Goal: Task Accomplishment & Management: Use online tool/utility

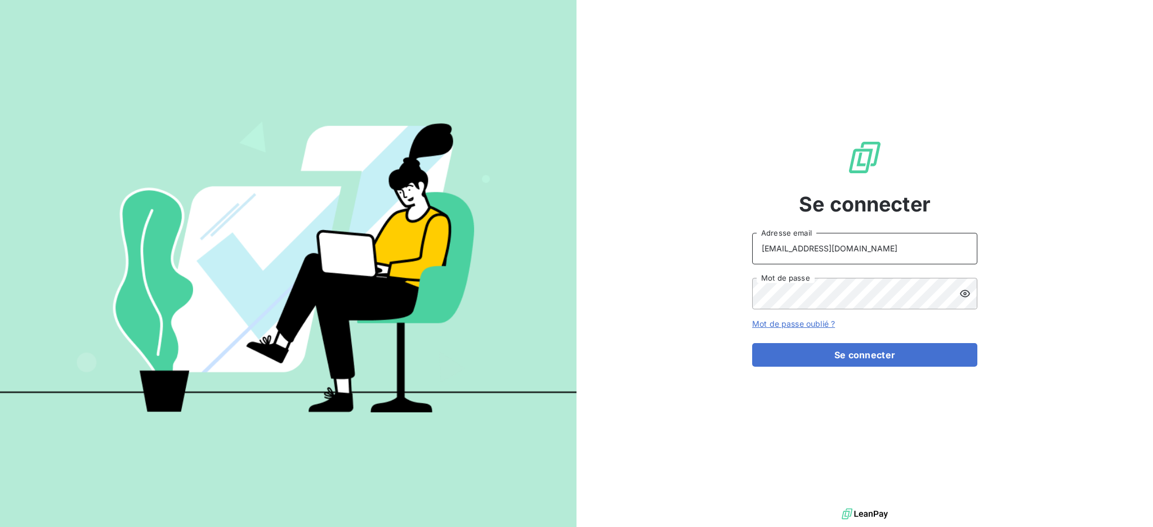
drag, startPoint x: 883, startPoint y: 253, endPoint x: 880, endPoint y: 260, distance: 7.3
click at [883, 253] on input "[EMAIL_ADDRESS][DOMAIN_NAME]" at bounding box center [864, 249] width 225 height 32
type input "[EMAIL_ADDRESS][DOMAIN_NAME]"
click at [798, 361] on button "Se connecter" at bounding box center [864, 355] width 225 height 24
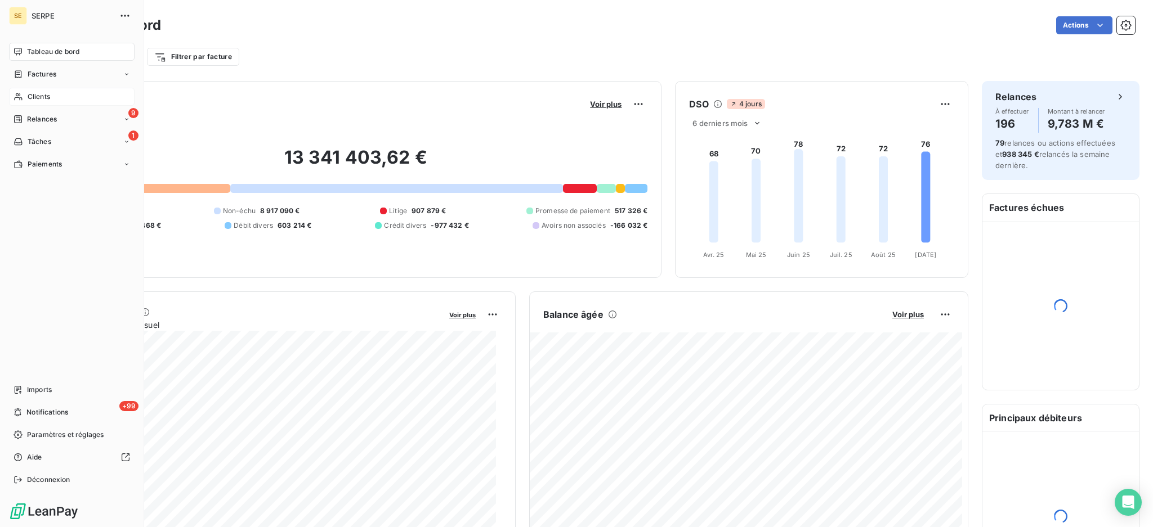
click at [30, 98] on span "Clients" at bounding box center [39, 97] width 23 height 10
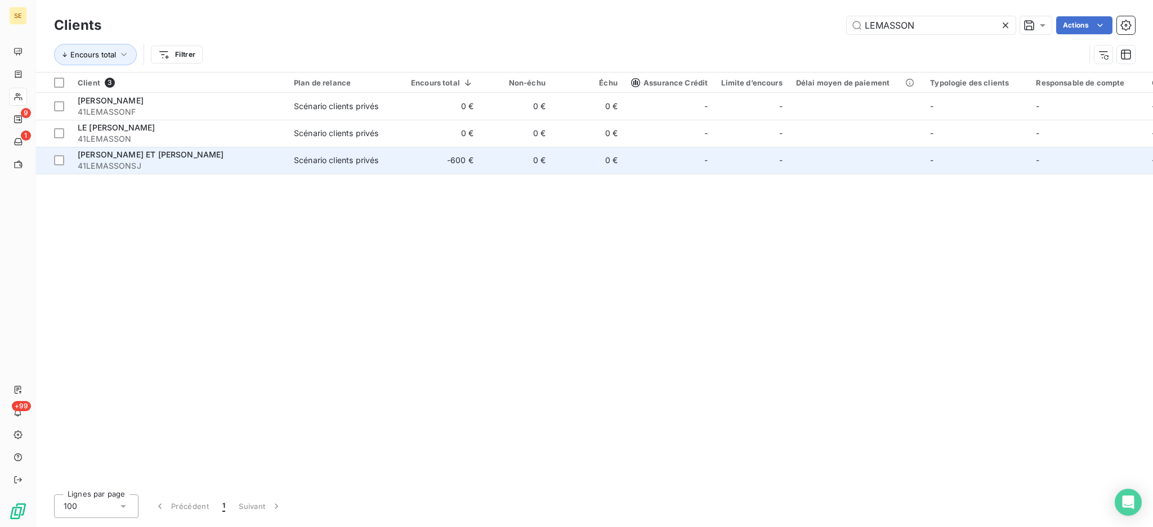
type input "LEMASSON"
click at [229, 158] on div "LEMASSON SYLVIE ET JACQUES" at bounding box center [179, 154] width 203 height 11
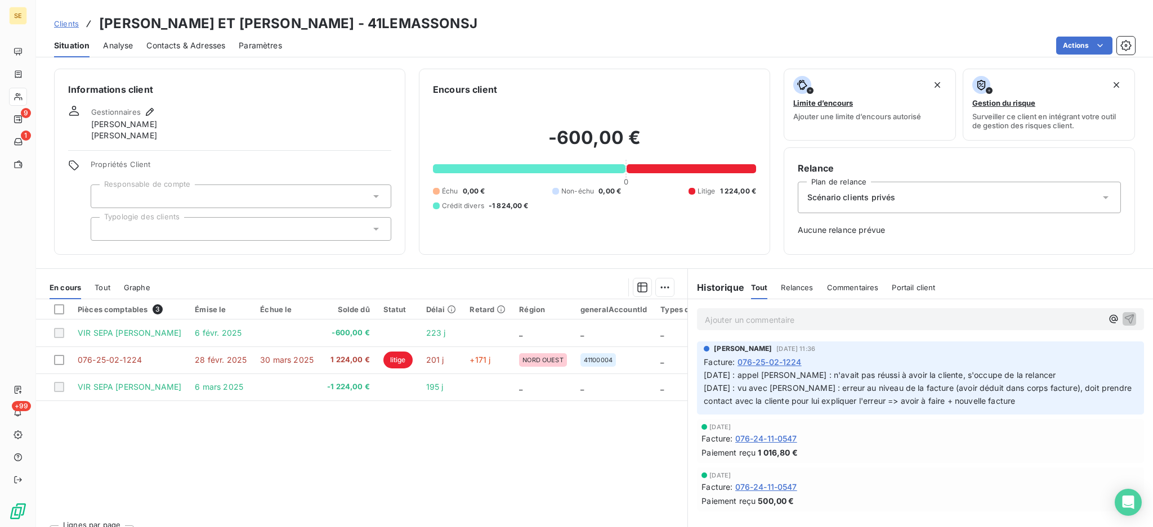
click at [105, 284] on span "Tout" at bounding box center [103, 287] width 16 height 9
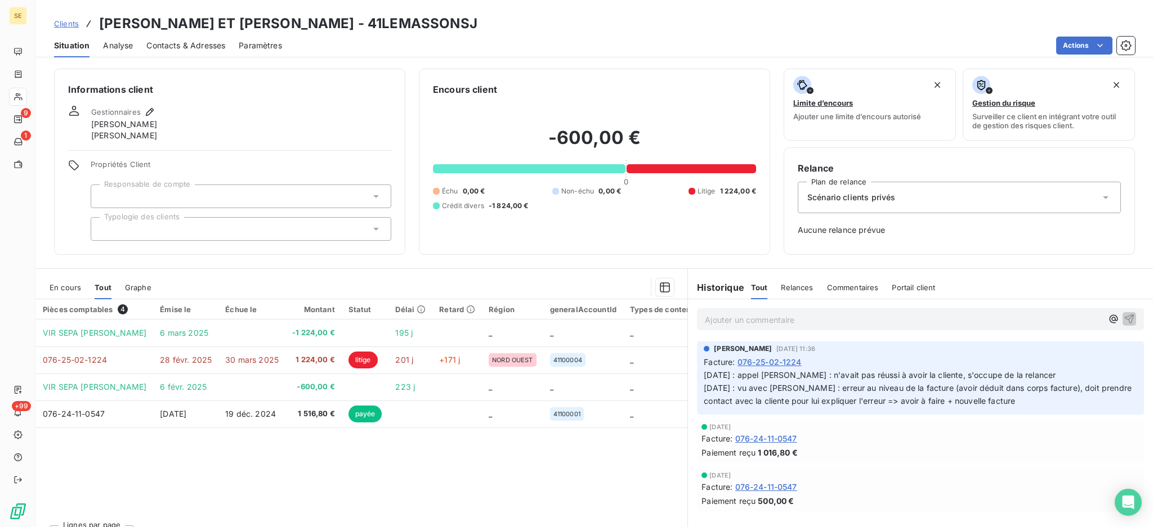
click at [50, 286] on span "En cours" at bounding box center [66, 287] width 32 height 9
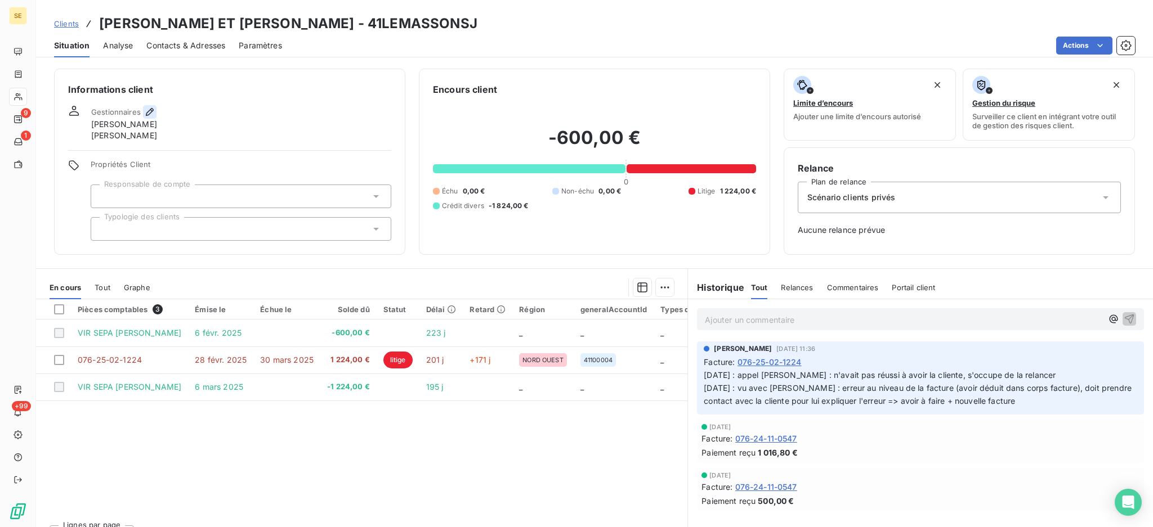
click at [143, 111] on button "button" at bounding box center [150, 112] width 14 height 14
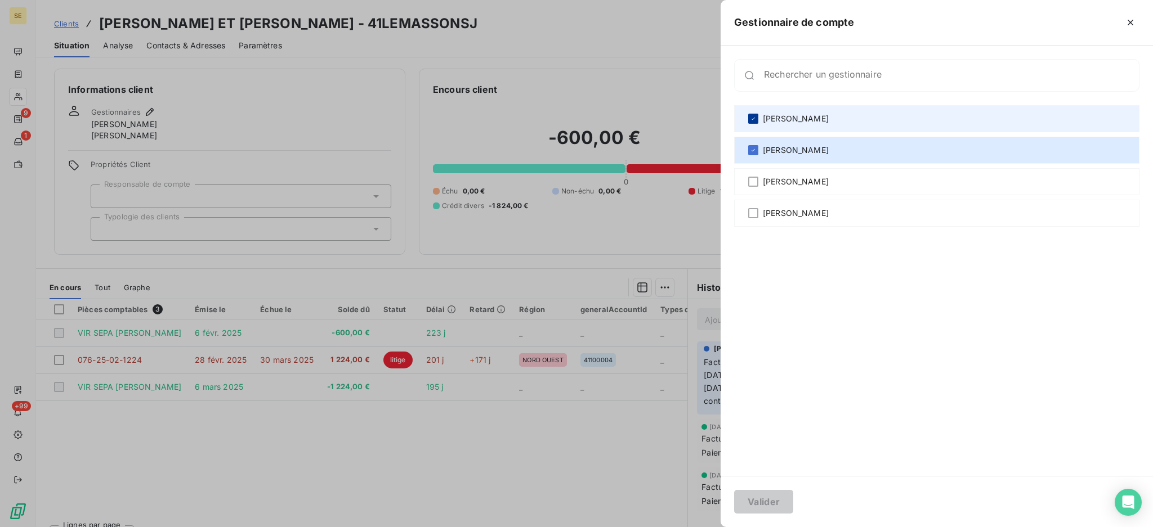
click at [751, 123] on div at bounding box center [753, 119] width 10 height 10
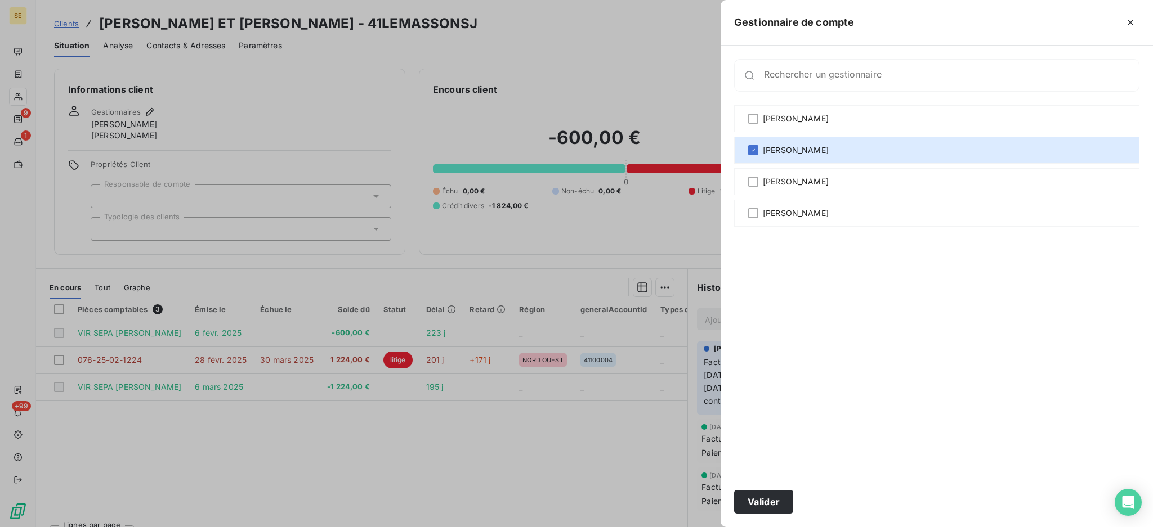
click at [777, 518] on div "Valider" at bounding box center [936, 501] width 432 height 51
click at [779, 502] on button "Valider" at bounding box center [763, 502] width 59 height 24
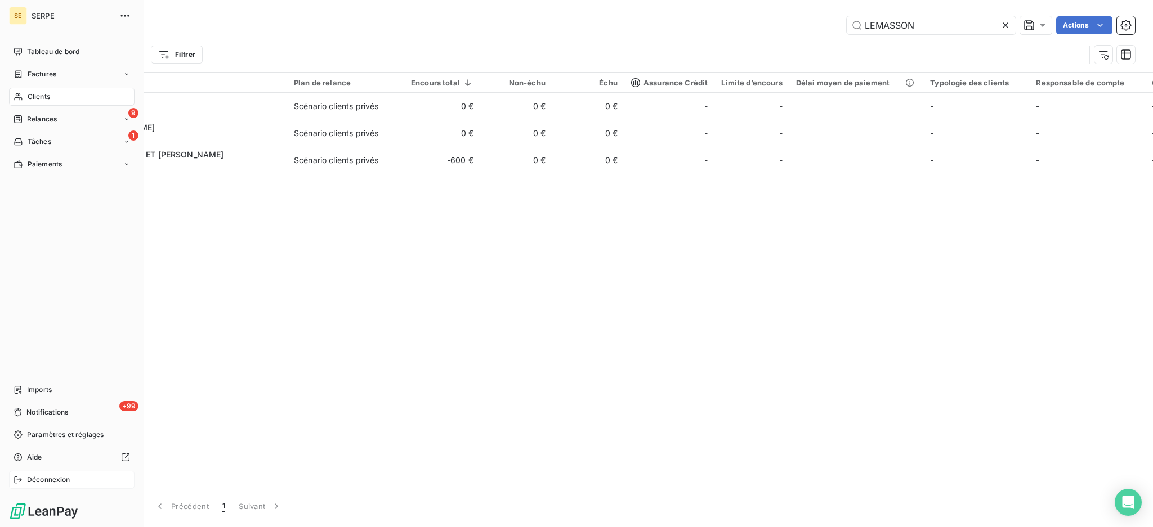
click at [63, 478] on span "Déconnexion" at bounding box center [48, 480] width 43 height 10
